Goal: Task Accomplishment & Management: Complete application form

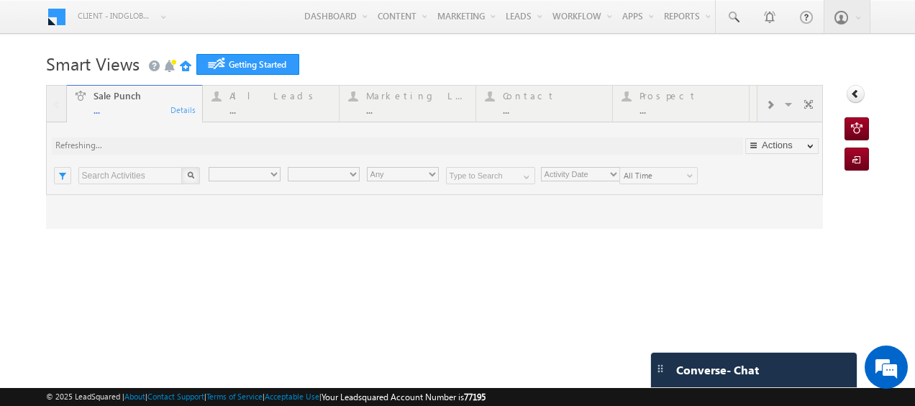
type input "Any Owner"
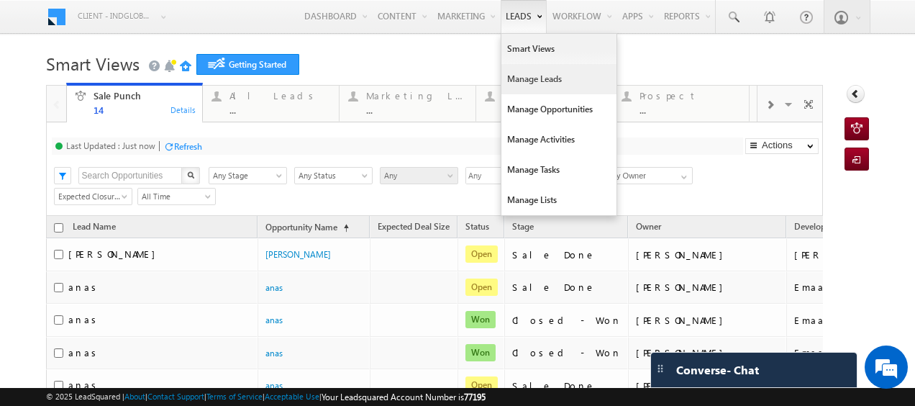
click at [512, 77] on link "Manage Leads" at bounding box center [558, 79] width 115 height 30
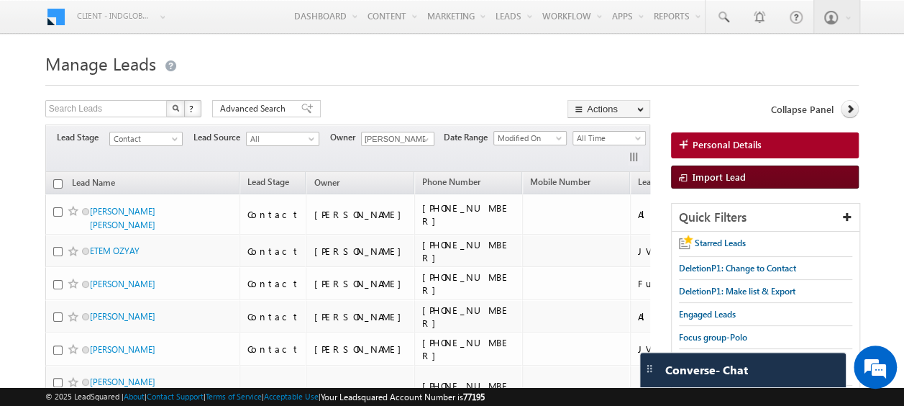
click at [690, 173] on span at bounding box center [686, 178] width 14 height 14
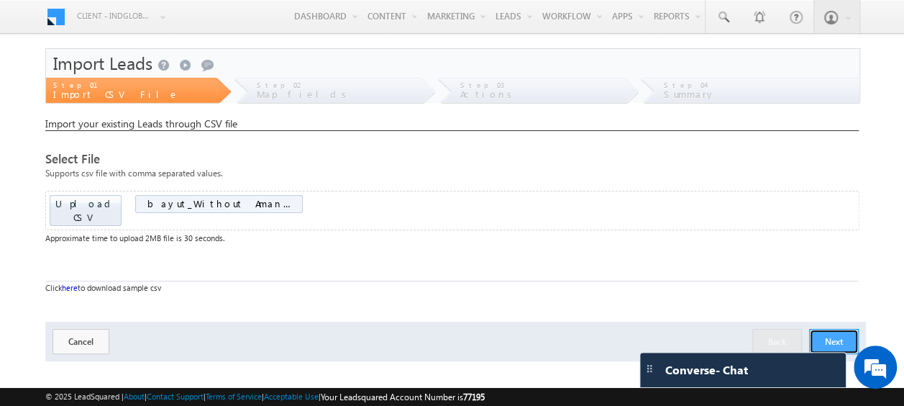
click at [832, 329] on button "Next" at bounding box center [834, 341] width 50 height 25
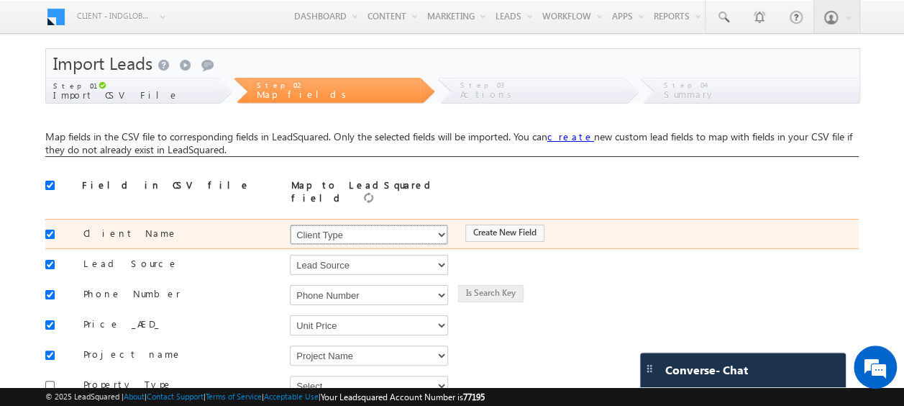
click at [355, 229] on select "Select Select Address 1 Address 2 Budget Building Name Buyer Persona Called Cam…" at bounding box center [369, 234] width 158 height 20
select select "FirstName"
click at [290, 224] on select "Select Select Address 1 Address 2 Budget Building Name Buyer Persona Called Cam…" at bounding box center [369, 234] width 158 height 20
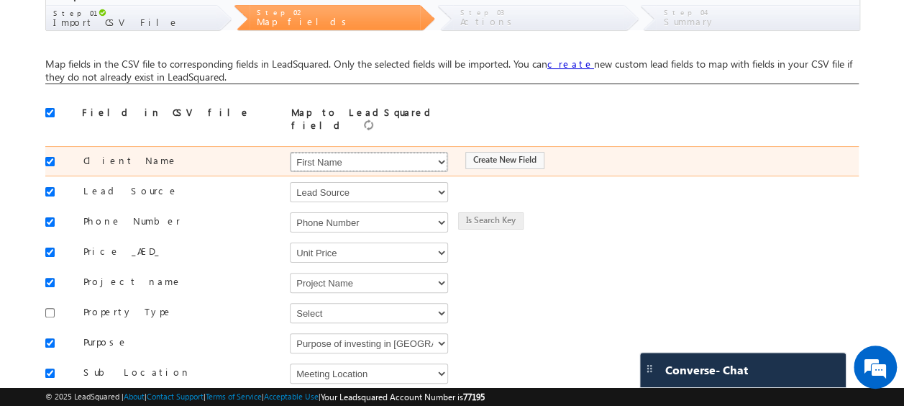
scroll to position [73, 0]
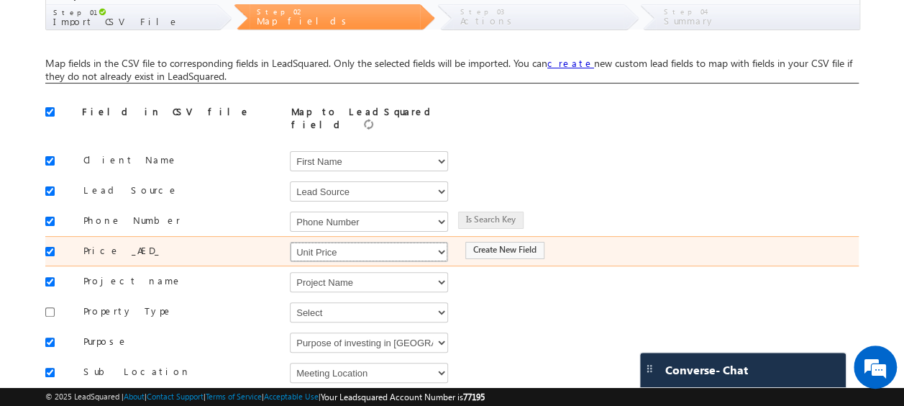
click at [344, 243] on select "Select Select Address 1 Address 2 Budget Building Name Buyer Persona Called Cam…" at bounding box center [369, 252] width 158 height 20
select select "mx_Unit_Number"
click at [290, 242] on select "Select Select Address 1 Address 2 Budget Building Name Buyer Persona Called Cam…" at bounding box center [369, 252] width 158 height 20
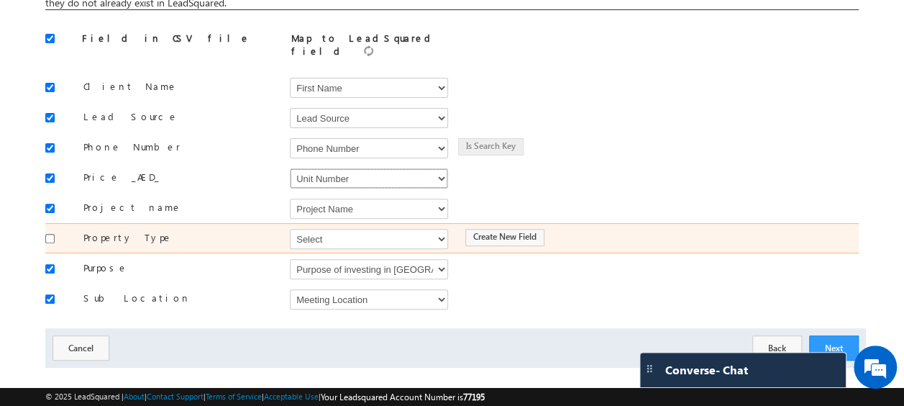
scroll to position [155, 0]
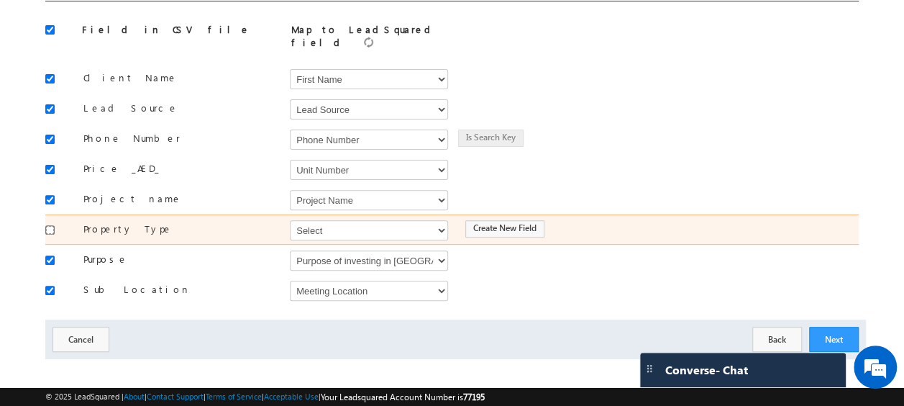
click at [50, 225] on input "checkbox" at bounding box center [49, 229] width 9 height 9
checkbox input "true"
click at [323, 221] on select "Select Select Address 1 Address 2 Budget Building Name Buyer Persona Called Cam…" at bounding box center [369, 230] width 158 height 20
click at [290, 220] on select "Select Select Address 1 Address 2 Budget Building Name Buyer Persona Called Cam…" at bounding box center [369, 230] width 158 height 20
click at [324, 221] on select "Select Select Address 1 Address 2 Budget Building Name Buyer Persona Called Cam…" at bounding box center [369, 230] width 158 height 20
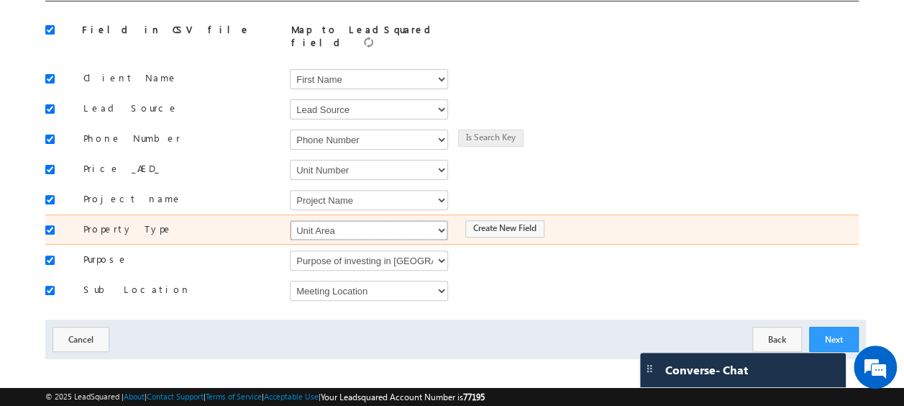
select select "mx_Unit_Type"
click at [290, 220] on select "Select Select Address 1 Address 2 Budget Building Name Buyer Persona Called Cam…" at bounding box center [369, 230] width 158 height 20
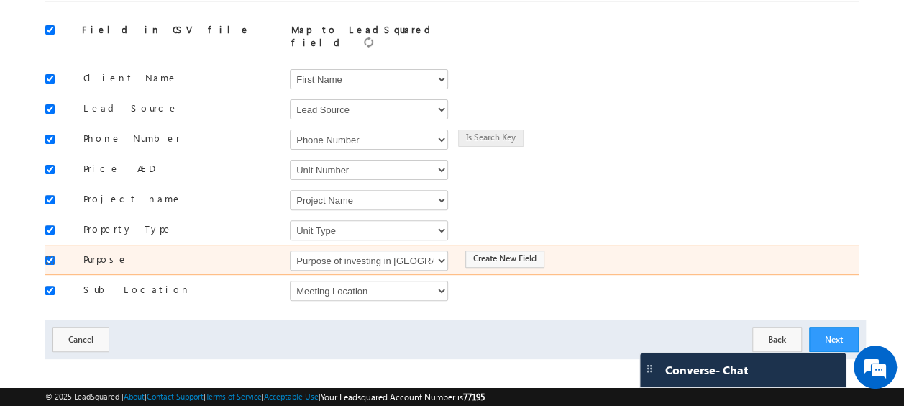
click at [52, 255] on input "checkbox" at bounding box center [49, 259] width 9 height 9
checkbox input "false"
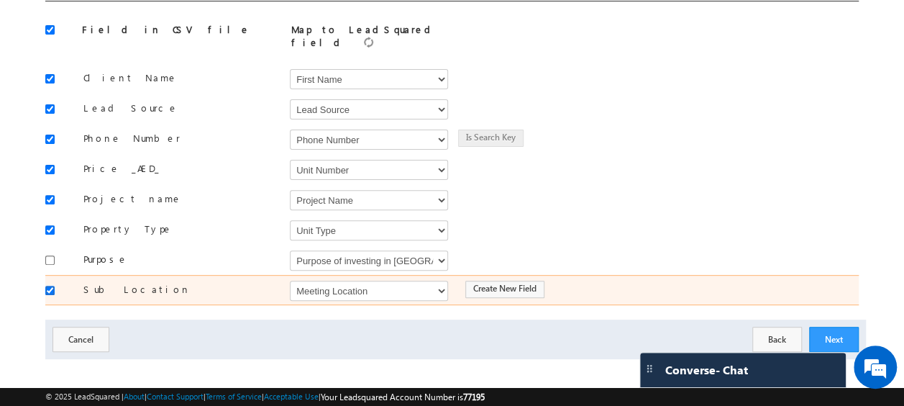
click at [49, 285] on input "checkbox" at bounding box center [49, 289] width 9 height 9
checkbox input "false"
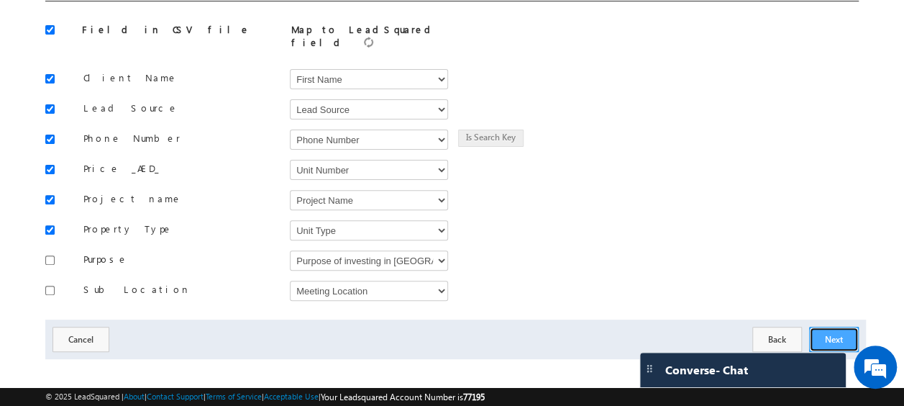
click at [833, 332] on button "Next" at bounding box center [834, 338] width 50 height 25
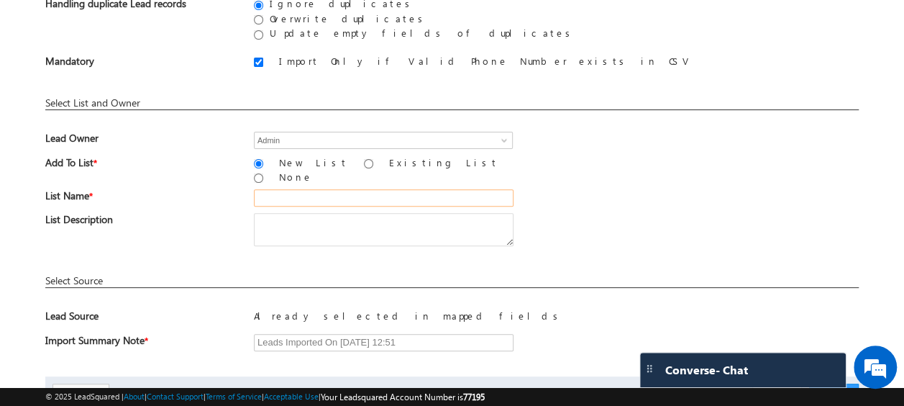
click at [278, 190] on input "text" at bounding box center [384, 197] width 260 height 17
type input "Bayut_01"
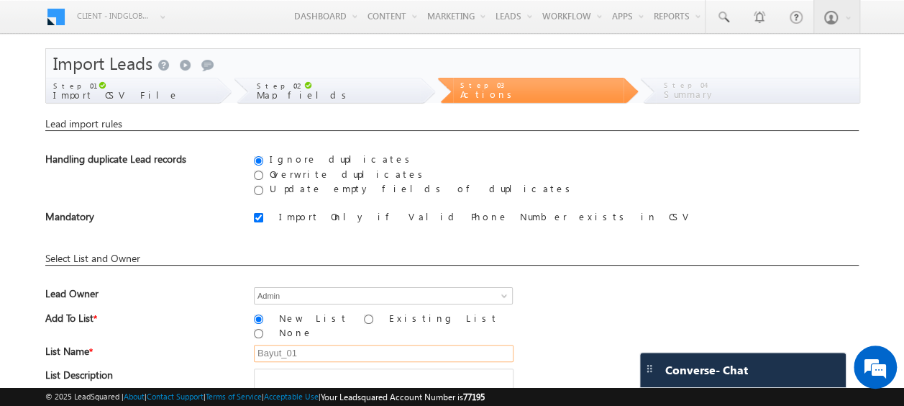
scroll to position [211, 0]
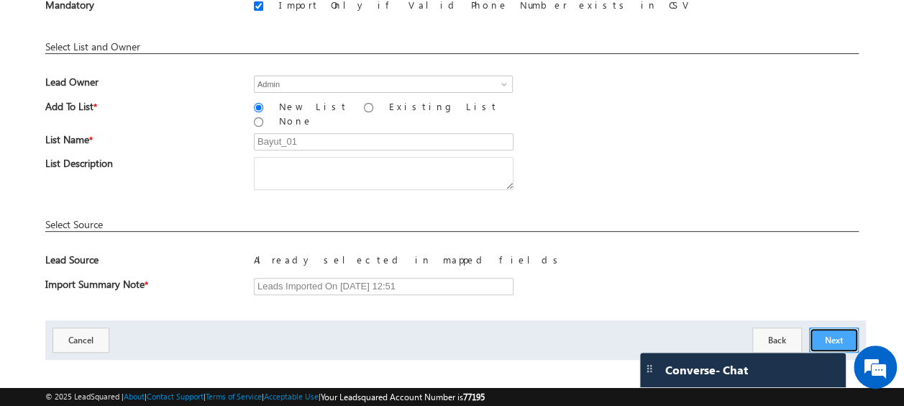
click at [842, 329] on button "Next" at bounding box center [834, 339] width 50 height 25
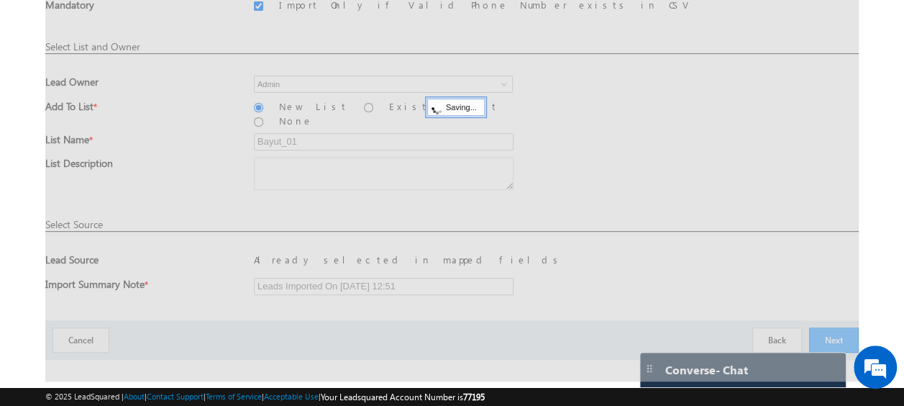
scroll to position [38, 0]
